Goal: Register for event/course

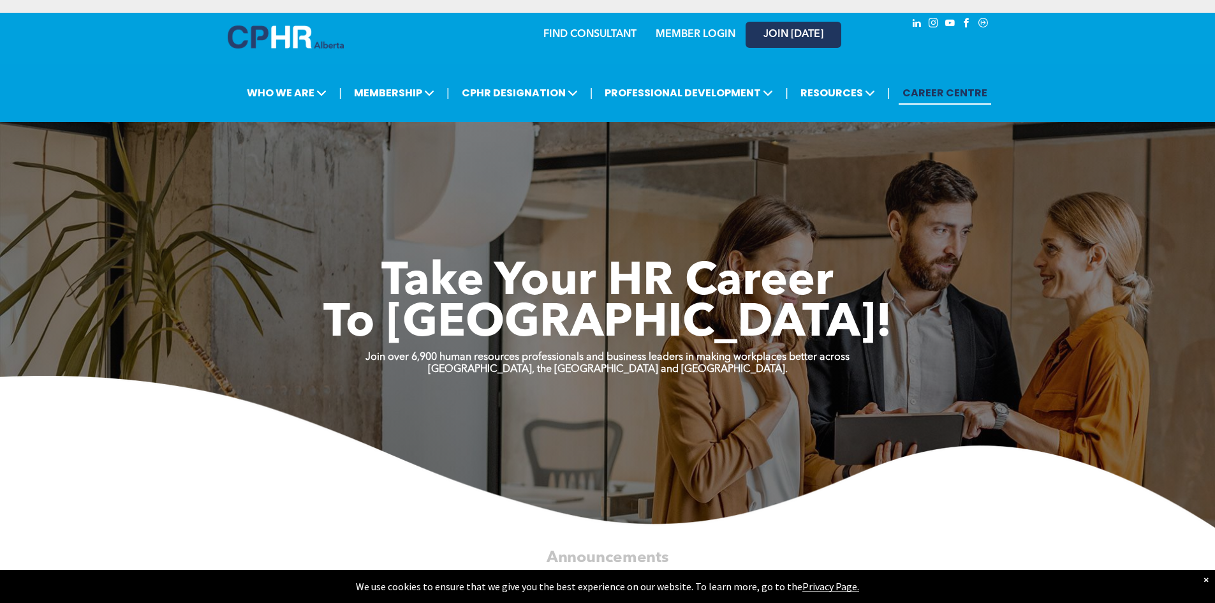
click at [786, 31] on span "JOIN [DATE]" at bounding box center [793, 35] width 60 height 12
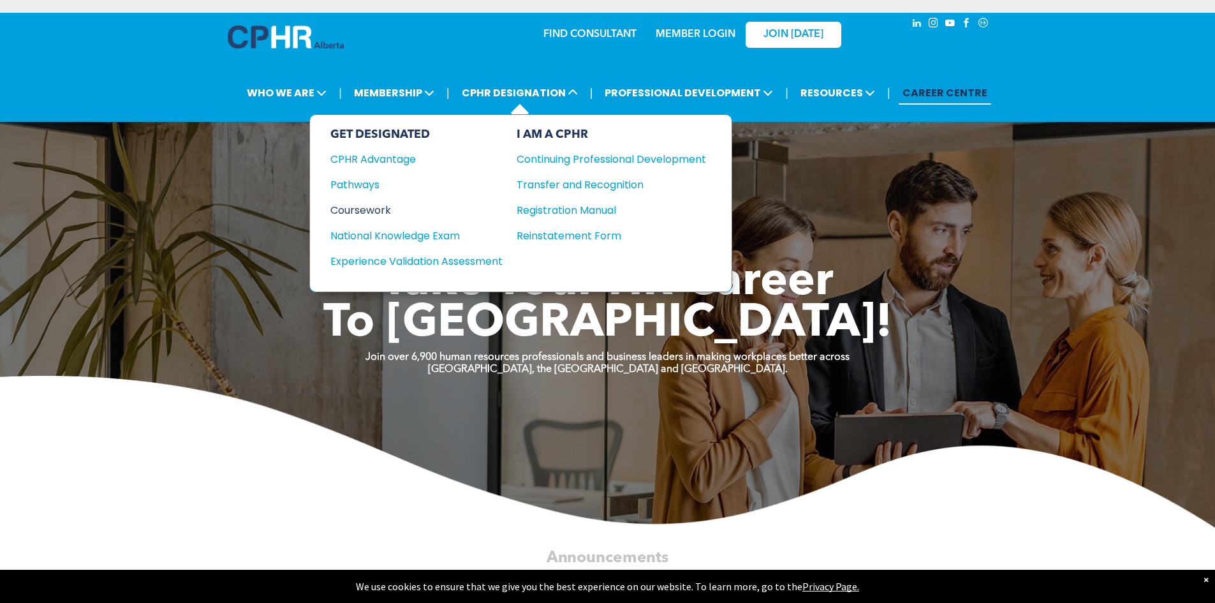
click at [374, 207] on div "Coursework" at bounding box center [407, 210] width 155 height 16
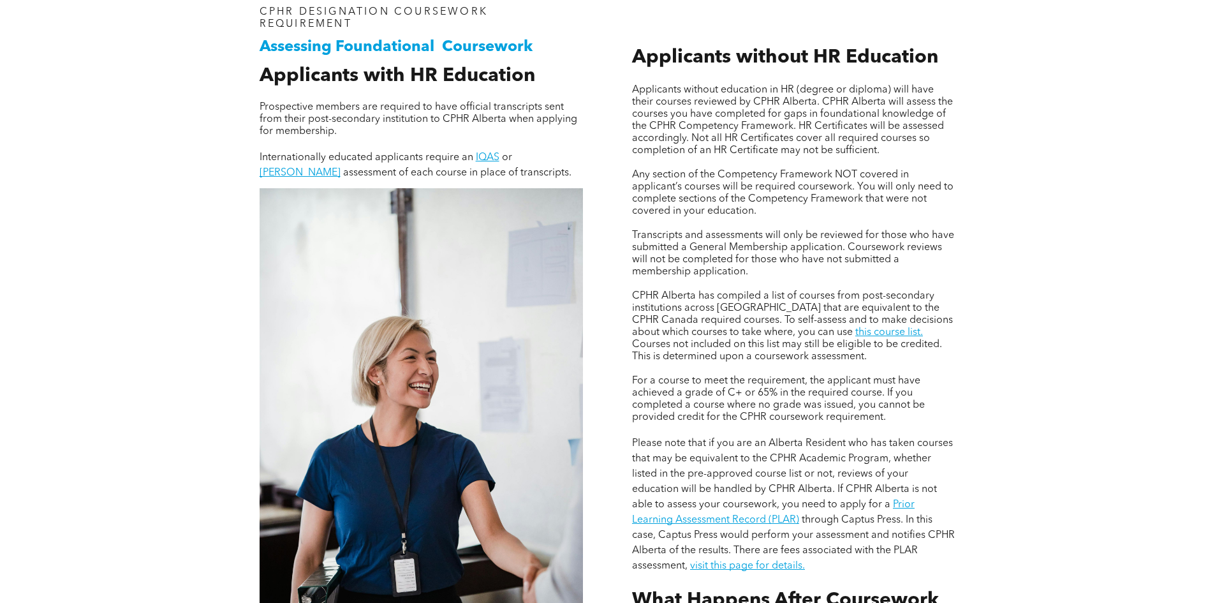
scroll to position [957, 0]
